Goal: Transaction & Acquisition: Purchase product/service

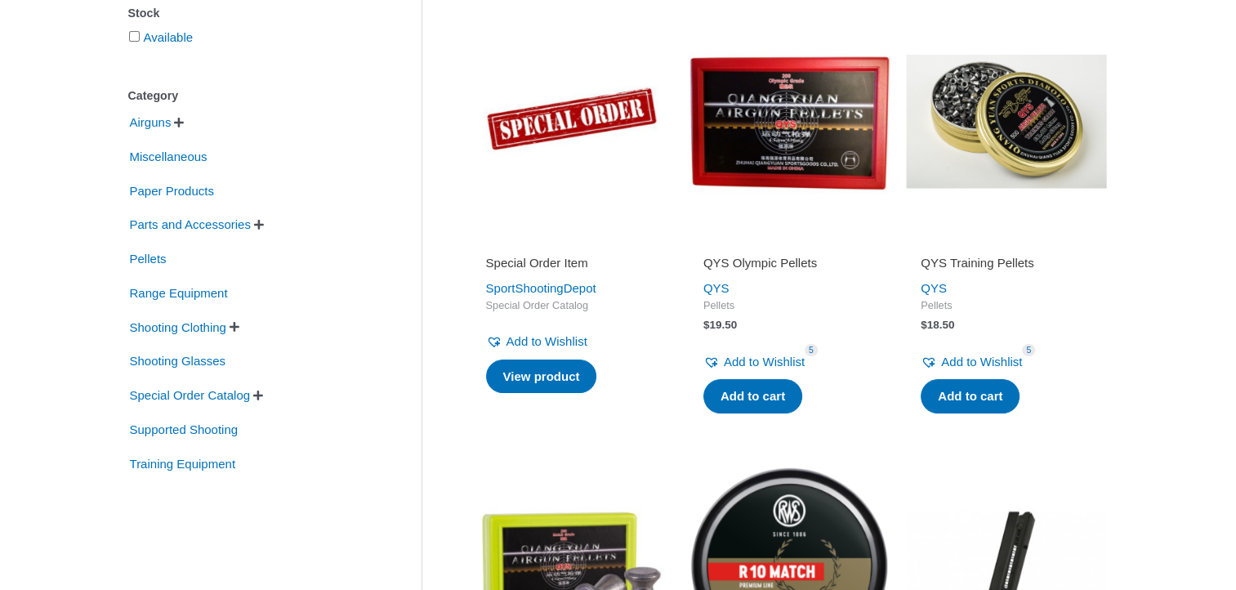
scroll to position [327, 0]
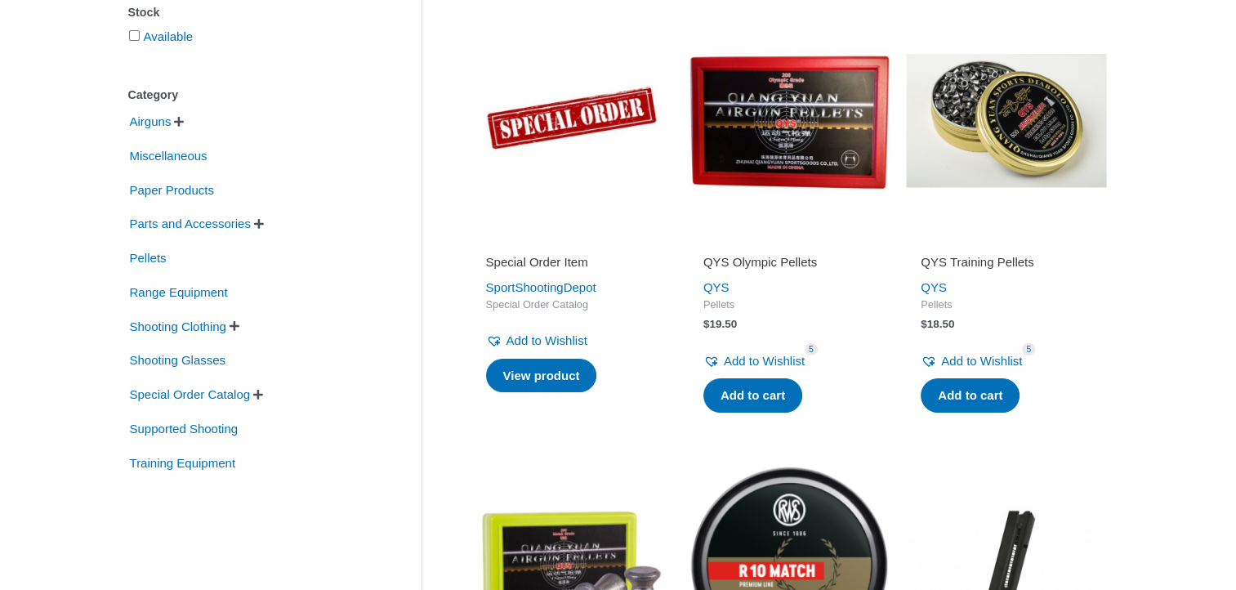
click at [264, 221] on span "" at bounding box center [259, 223] width 10 height 11
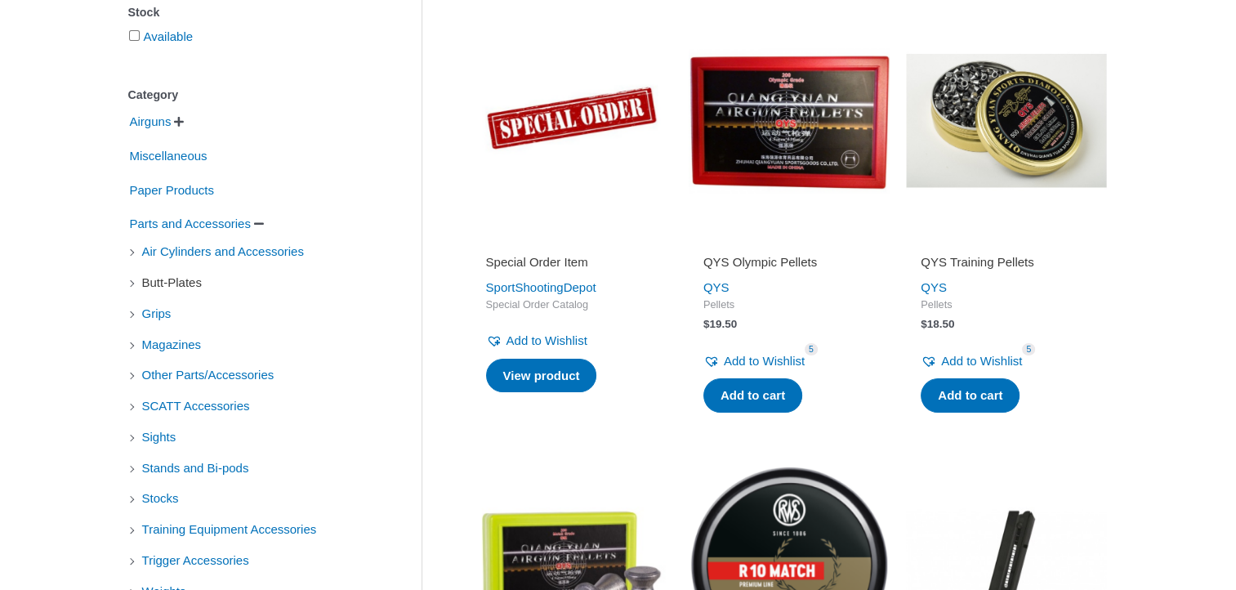
click at [203, 288] on span "Butt-Plates" at bounding box center [172, 283] width 63 height 28
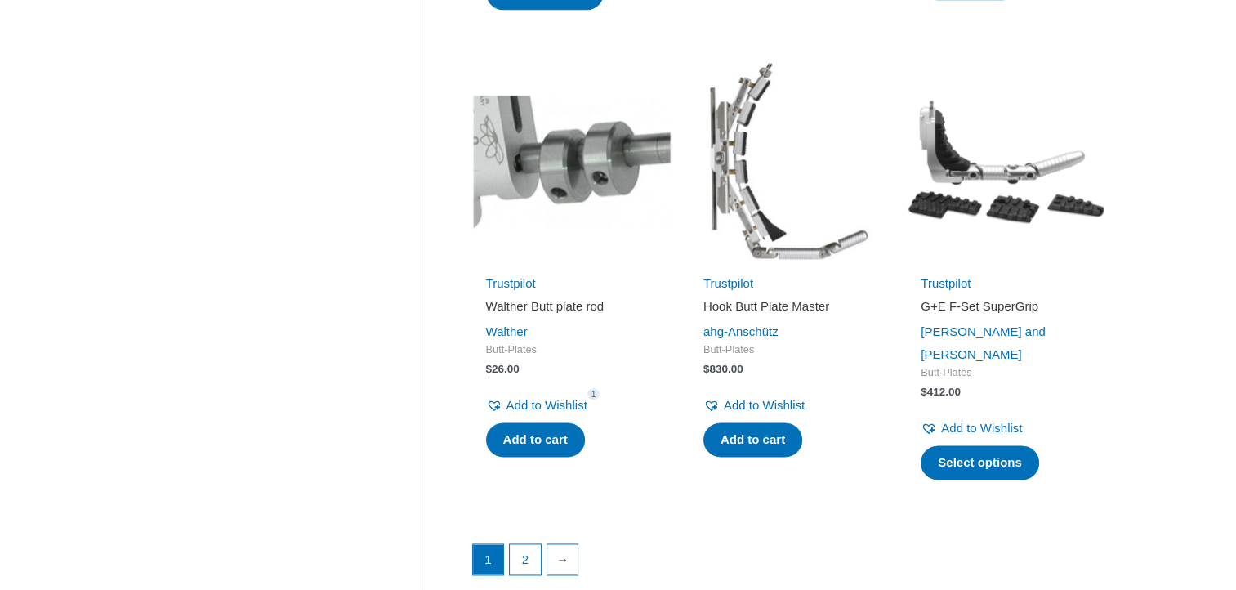
scroll to position [2222, 0]
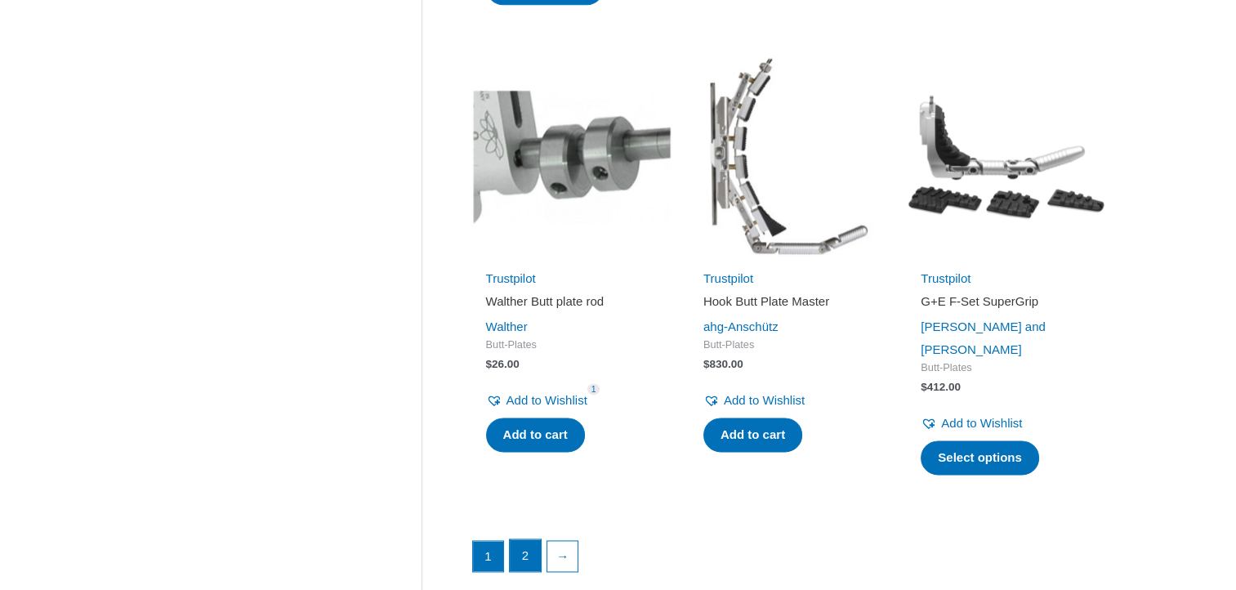
click at [526, 539] on link "2" at bounding box center [525, 555] width 31 height 33
